Goal: Complete application form

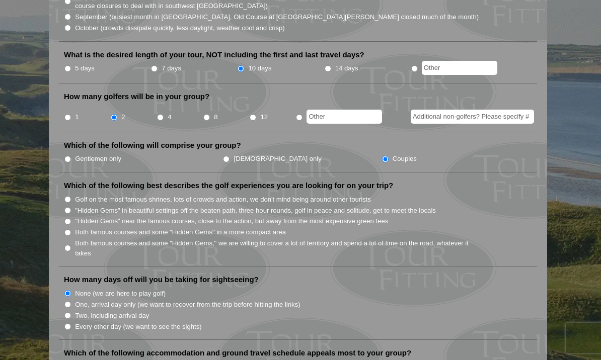
scroll to position [387, 0]
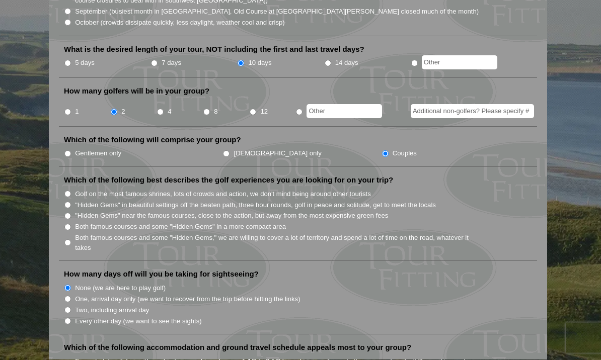
click at [71, 224] on input "Both famous courses and some "Hidden Gems" in a more compact area" at bounding box center [67, 227] width 7 height 7
radio input "true"
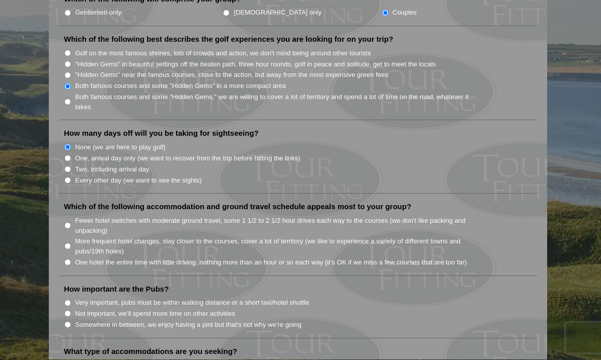
scroll to position [527, 0]
click at [71, 223] on input "Fewer hotel switches with moderate ground travel, some 1 1/2 to 2 1/2 hour driv…" at bounding box center [67, 226] width 7 height 7
radio input "true"
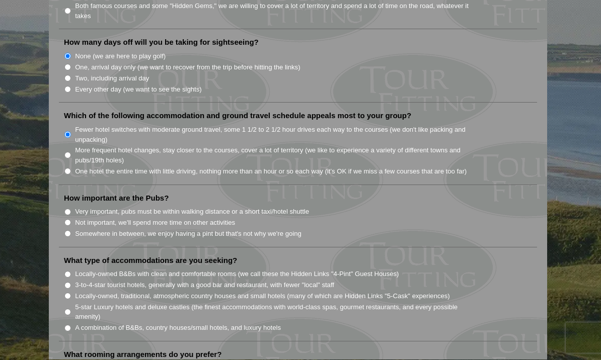
scroll to position [619, 0]
click at [66, 231] on input "Somewhere in between, we enjoy having a pint but that's not why we're going" at bounding box center [67, 234] width 7 height 7
radio input "true"
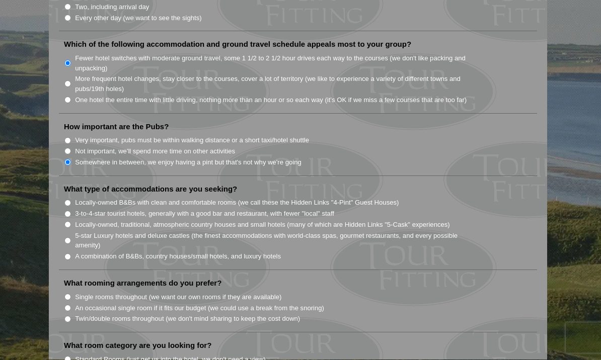
scroll to position [690, 0]
click at [67, 254] on input "A combination of B&Bs, country houses/small hotels, and luxury hotels" at bounding box center [67, 257] width 7 height 7
radio input "true"
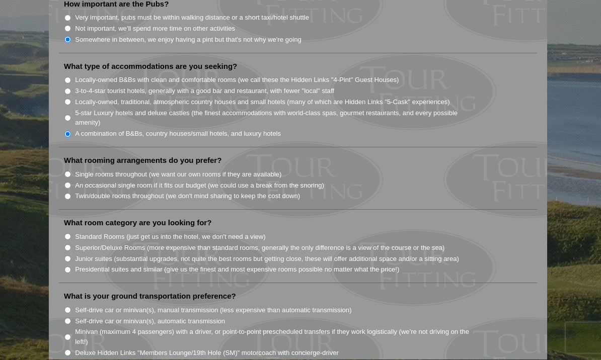
scroll to position [812, 0]
click at [71, 194] on input "Twin/double rooms throughout (we don't mind sharing to keep the cost down)" at bounding box center [67, 197] width 7 height 7
radio input "true"
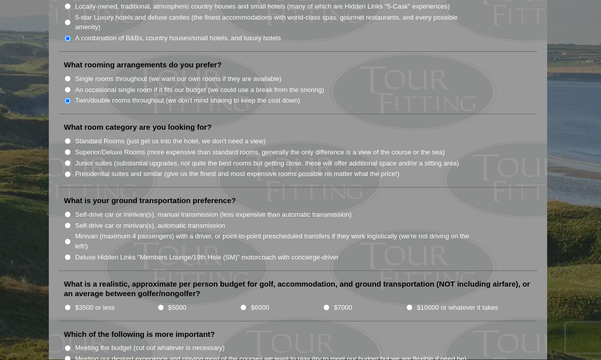
scroll to position [910, 0]
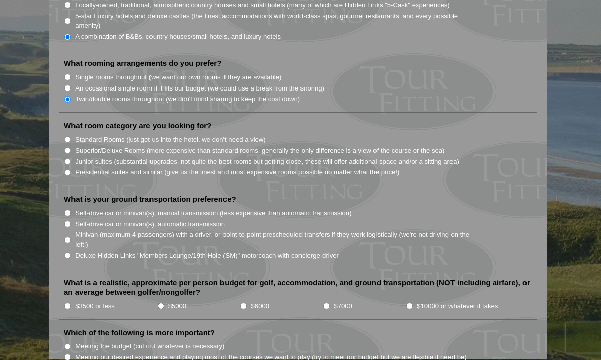
click at [70, 148] on input "Superior/Deluxe Rooms (more expensive than standard rooms, generally the only d…" at bounding box center [67, 151] width 7 height 7
radio input "true"
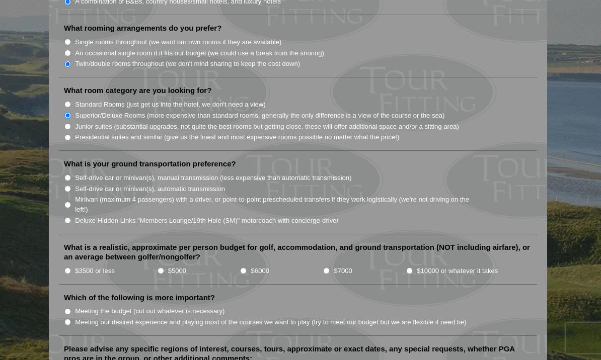
scroll to position [958, 0]
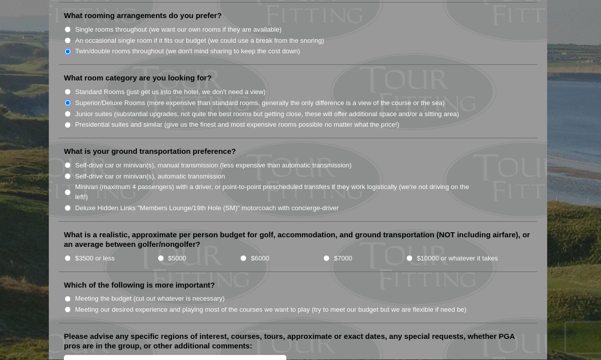
click at [70, 205] on input "Deluxe Hidden Links "Members Lounge/19th Hole (SM)" motorcoach with concierge-d…" at bounding box center [67, 208] width 7 height 7
radio input "true"
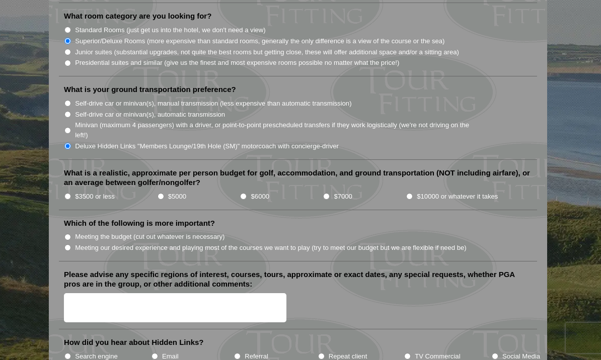
scroll to position [1025, 0]
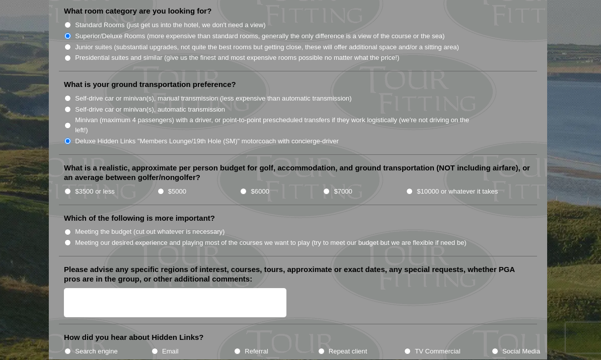
click at [162, 189] on input "$5000" at bounding box center [161, 192] width 7 height 7
radio input "true"
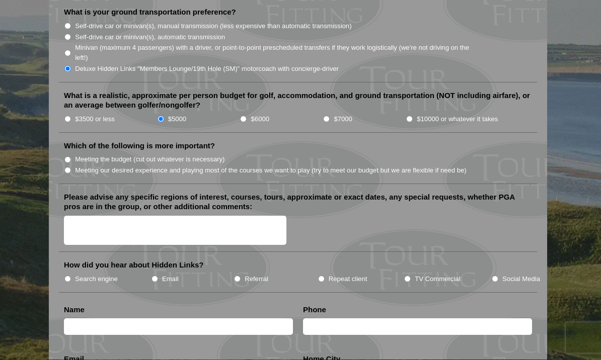
scroll to position [1101, 0]
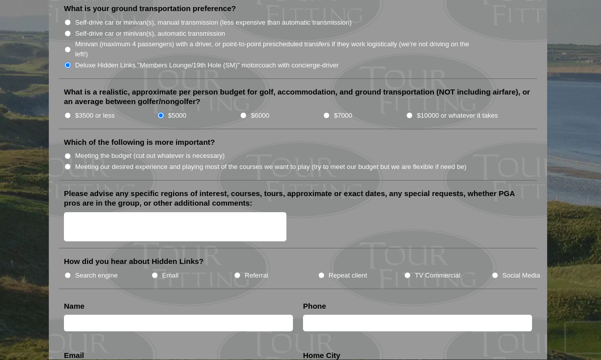
click at [68, 164] on input "Meeting our desired experience and playing most of the courses we want to play …" at bounding box center [67, 167] width 7 height 7
radio input "true"
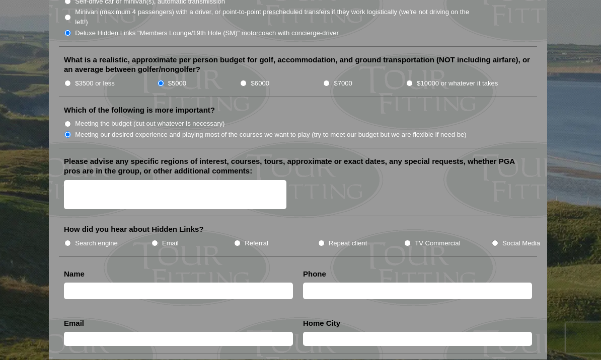
scroll to position [1135, 0]
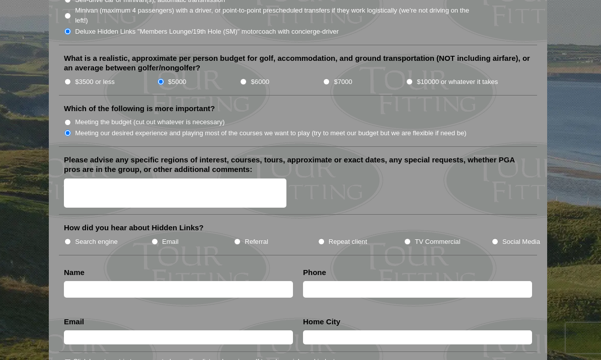
click at [239, 239] on input "Referral" at bounding box center [237, 242] width 7 height 7
radio input "true"
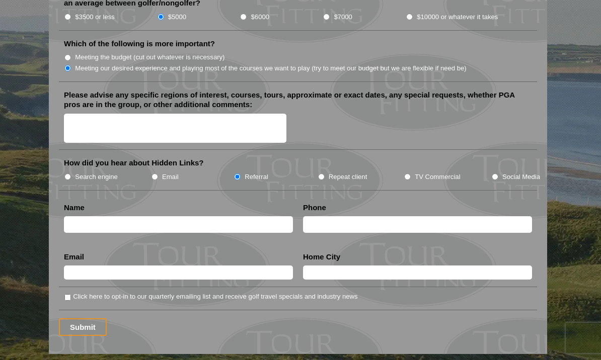
scroll to position [1238, 0]
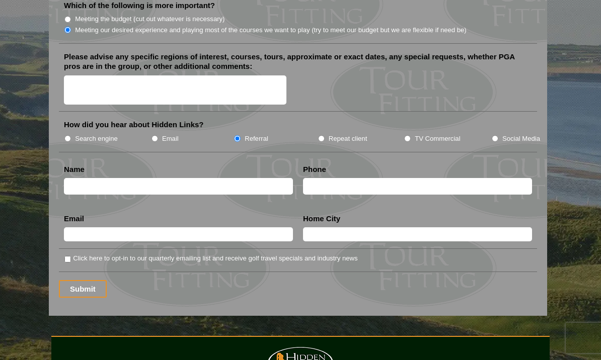
click at [261, 178] on input "text" at bounding box center [178, 186] width 229 height 17
type input "[PERSON_NAME]"
click at [331, 178] on input "text" at bounding box center [417, 186] width 229 height 17
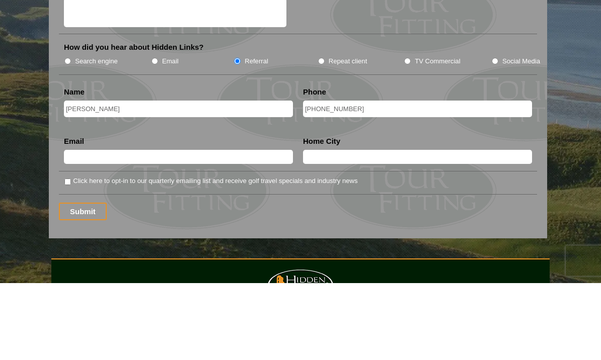
type input "[PHONE_NUMBER]"
click at [256, 227] on input "text" at bounding box center [178, 234] width 229 height 14
type input "[EMAIL_ADDRESS][DOMAIN_NAME]"
click at [405, 227] on input "text" at bounding box center [417, 234] width 229 height 14
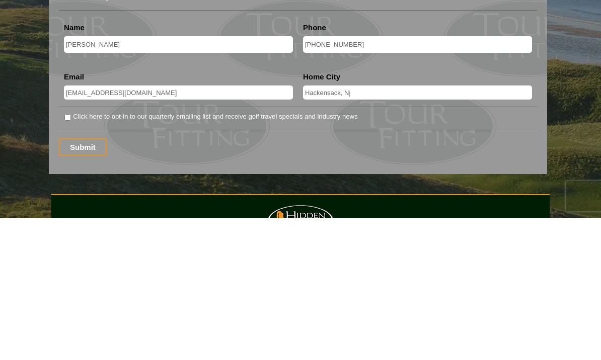
type input "Hackensack, Nj"
click at [68, 256] on input "Click here to opt-in to our quarterly emailing list and receive golf travel spe…" at bounding box center [67, 259] width 7 height 7
checkbox input "true"
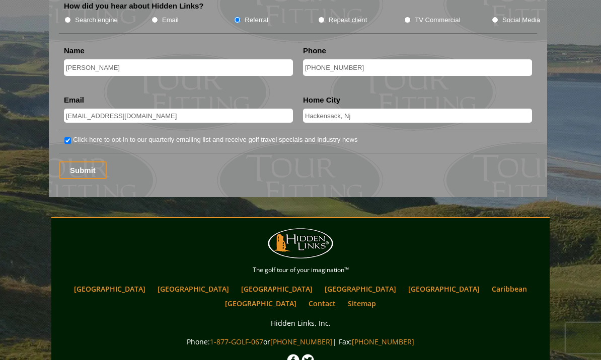
click at [90, 162] on input "Submit" at bounding box center [83, 171] width 48 height 18
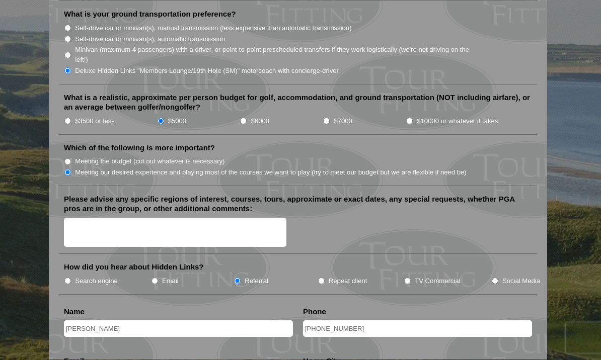
scroll to position [1094, 0]
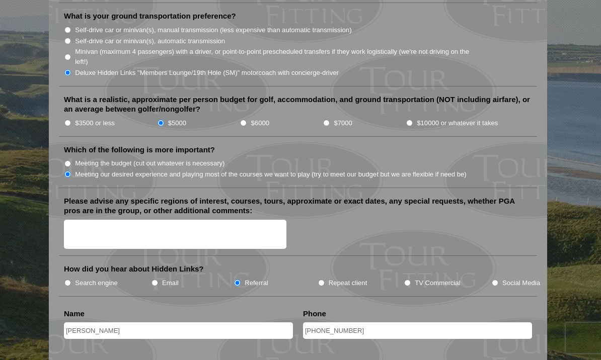
click at [239, 323] on input "[PERSON_NAME]" at bounding box center [178, 331] width 229 height 17
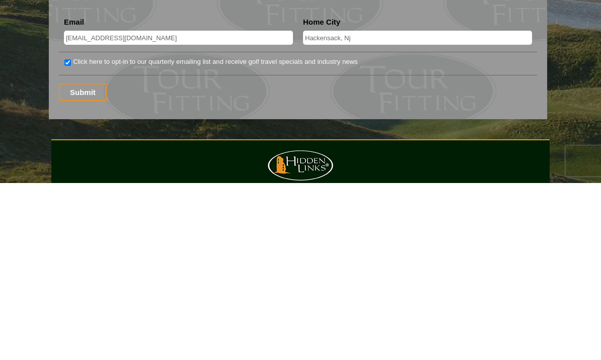
scroll to position [1258, 0]
click at [86, 260] on input "Submit" at bounding box center [83, 269] width 48 height 18
